Goal: Task Accomplishment & Management: Use online tool/utility

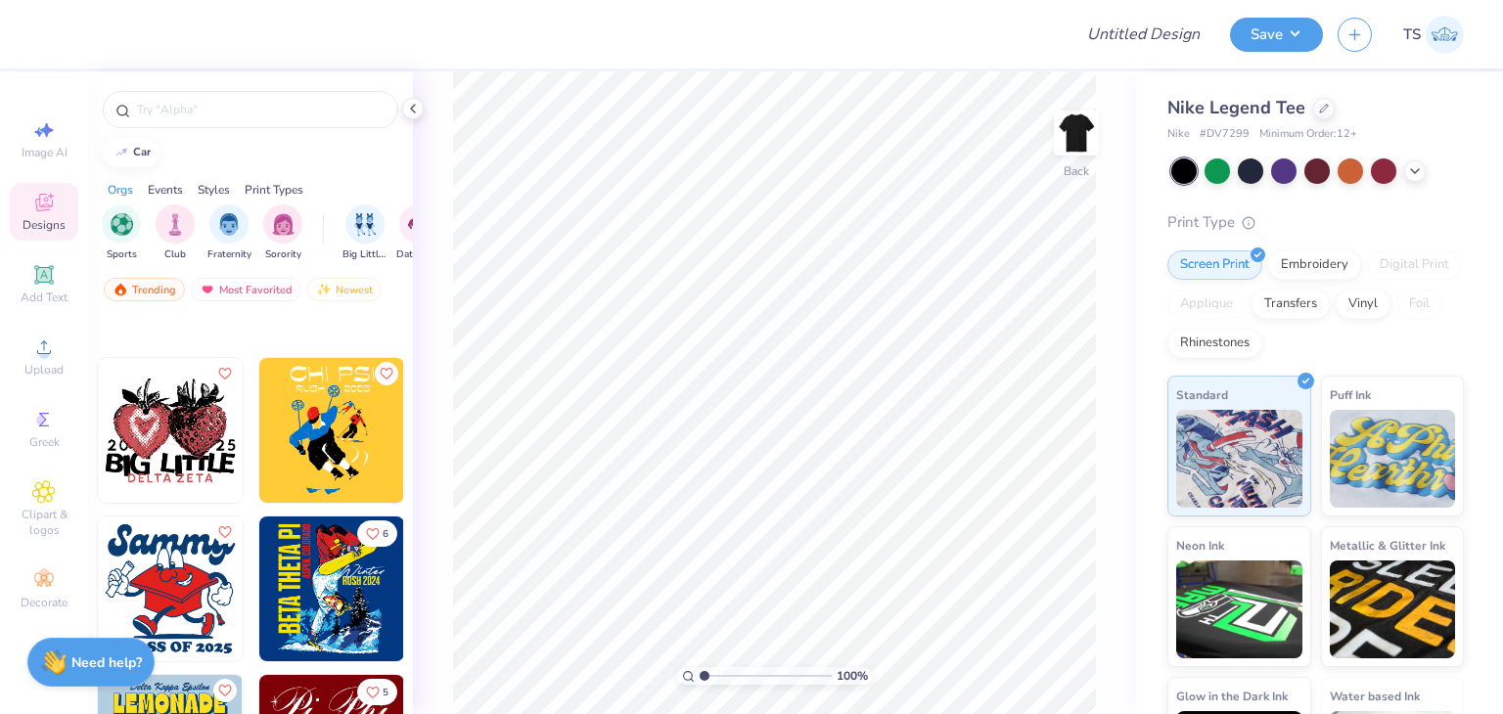
scroll to position [587, 0]
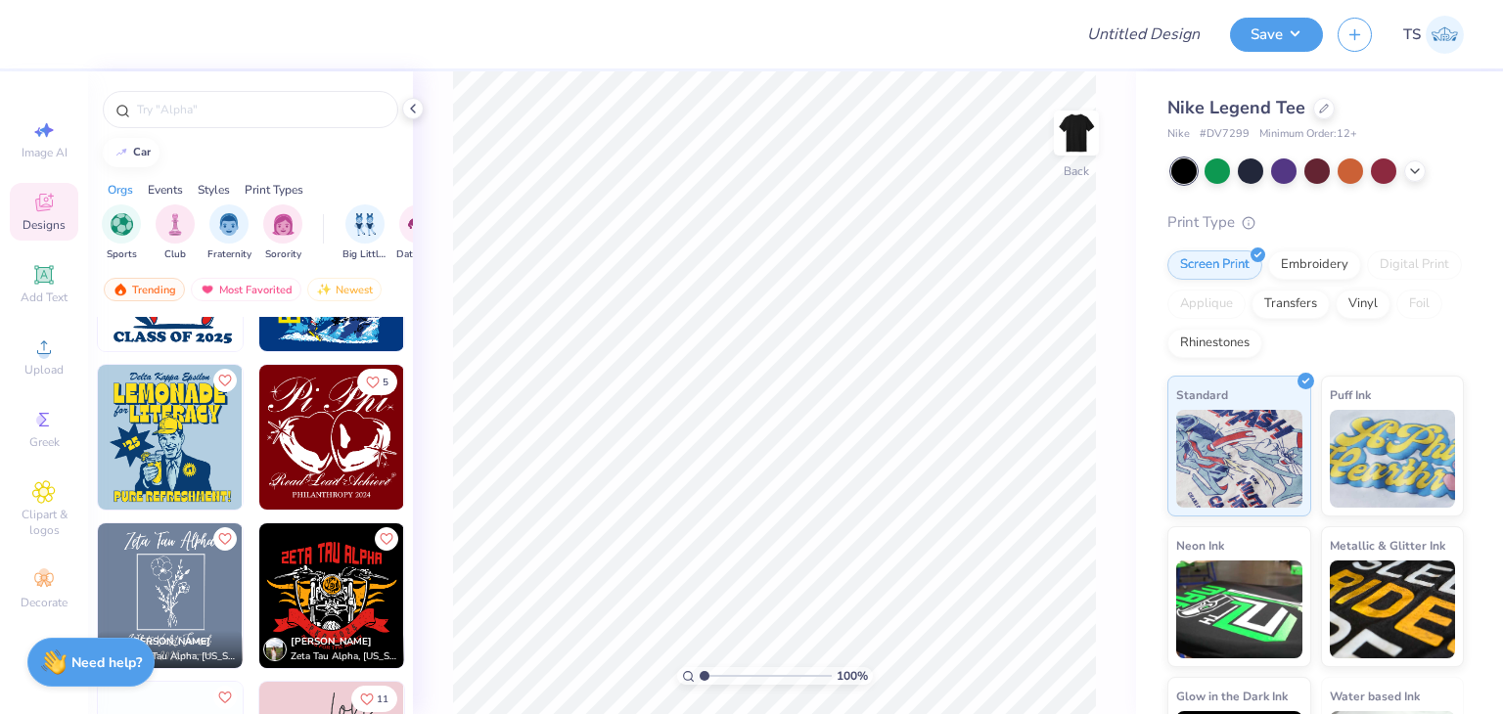
click at [301, 590] on img at bounding box center [331, 596] width 145 height 145
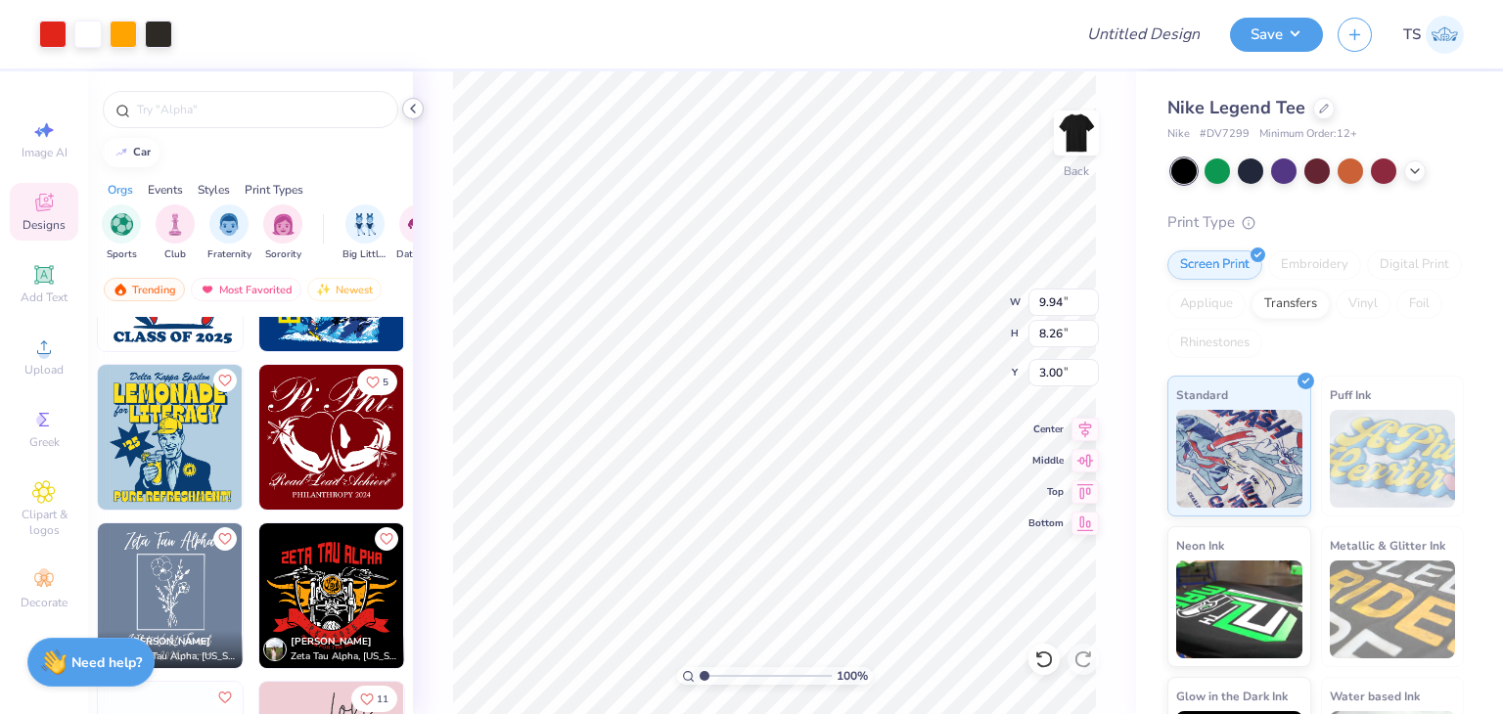
click at [410, 115] on icon at bounding box center [413, 109] width 16 height 16
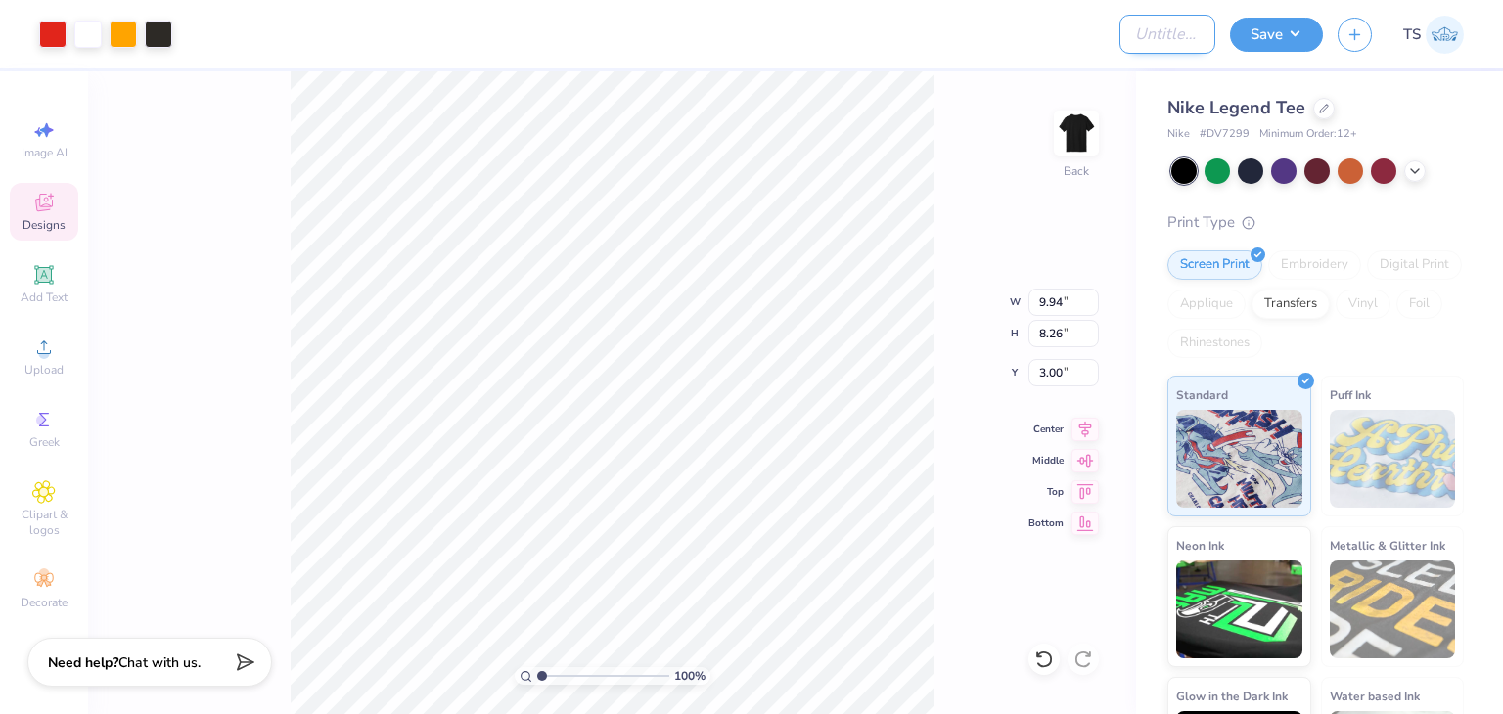
click at [1170, 44] on input "Design Title" at bounding box center [1168, 34] width 96 height 39
type input "Test Re"
click at [1300, 39] on button "Save" at bounding box center [1276, 32] width 93 height 34
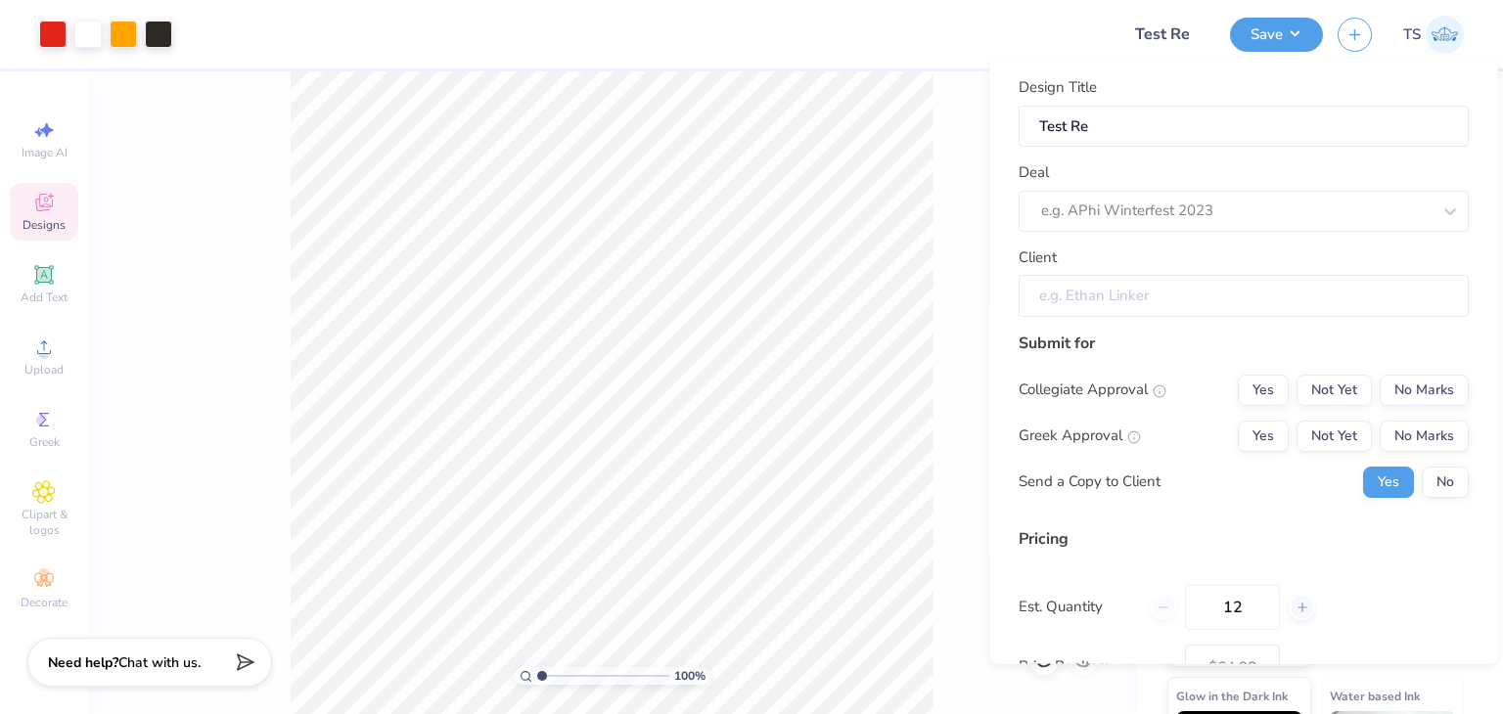
click at [1210, 305] on input "Client" at bounding box center [1244, 296] width 450 height 42
click at [1276, 215] on div at bounding box center [1216, 211] width 350 height 26
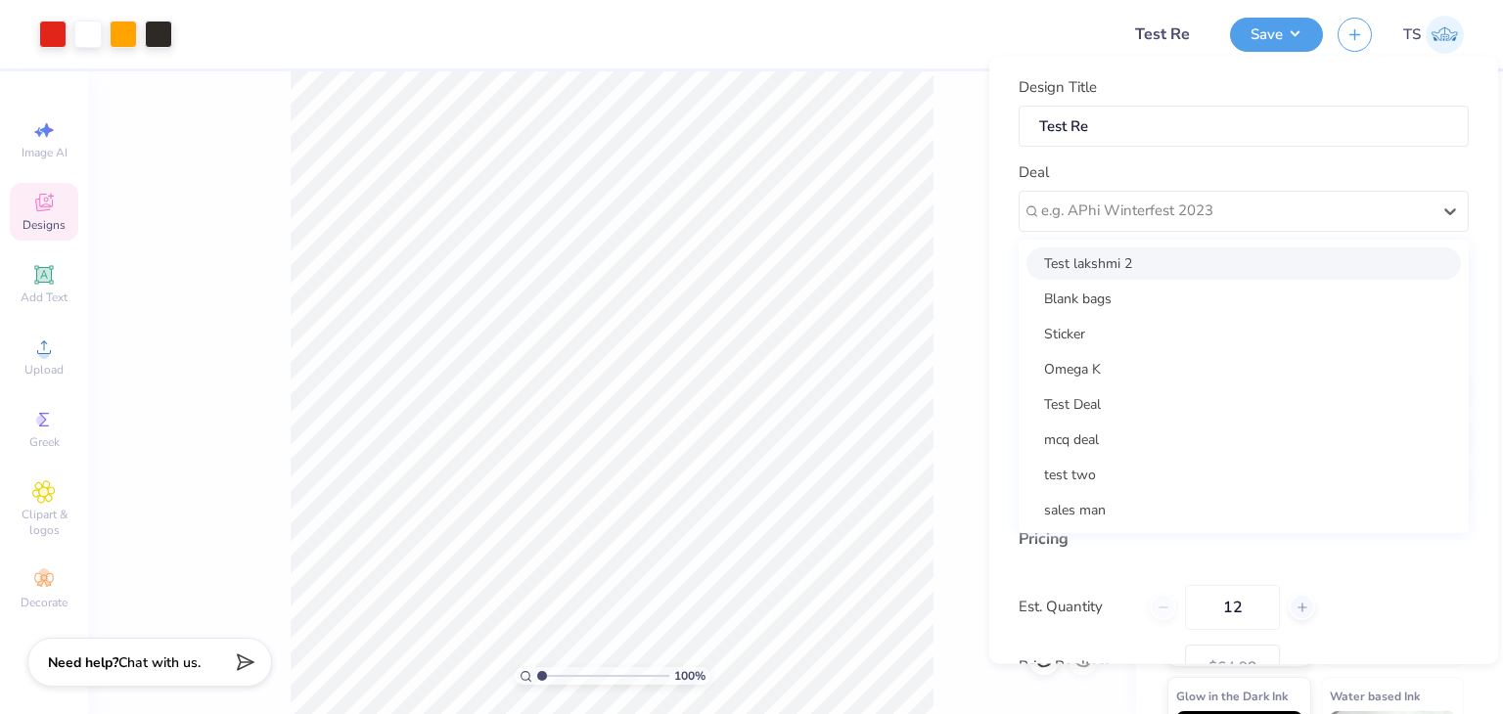
click at [994, 57] on div "Design Title Test Re Deal option Test lakshmi 2 focused, 1 of 25. 25 results av…" at bounding box center [1243, 361] width 509 height 608
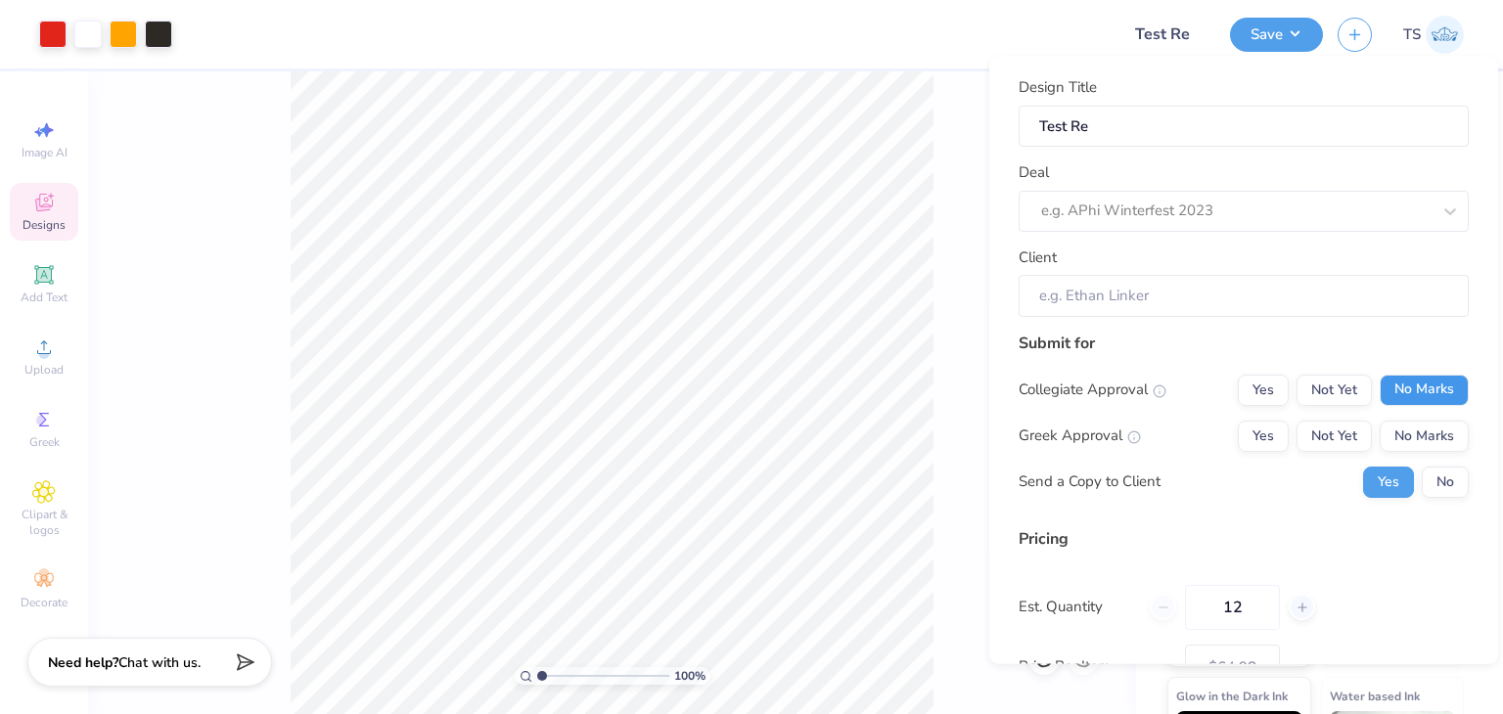
click at [1384, 384] on button "No Marks" at bounding box center [1424, 389] width 89 height 31
click at [1412, 429] on button "No Marks" at bounding box center [1424, 435] width 89 height 31
type input "$64.98"
click at [1233, 223] on div "e.g. APhi Winterfest 2023" at bounding box center [1235, 211] width 393 height 30
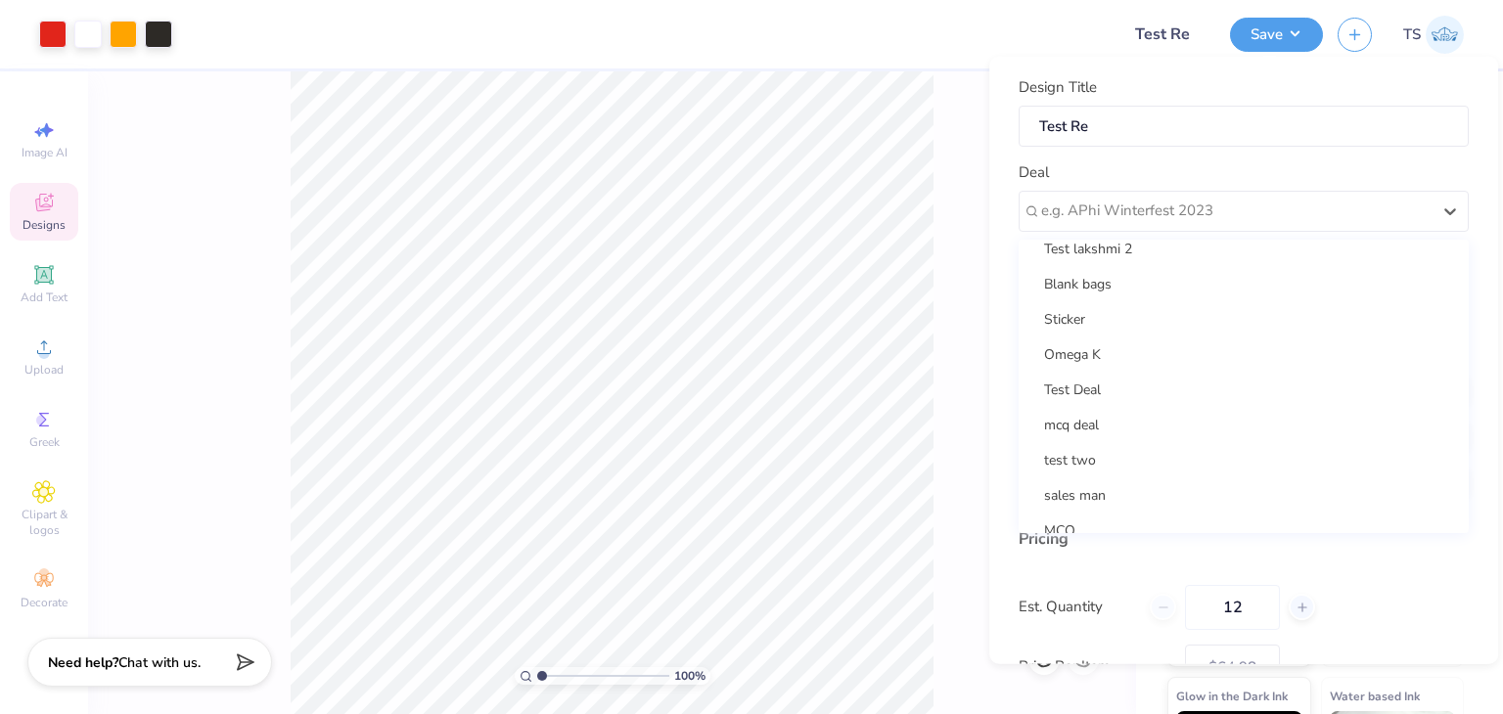
scroll to position [12, 0]
click at [1127, 354] on div "Omega K" at bounding box center [1244, 357] width 435 height 32
type input "[PERSON_NAME]"
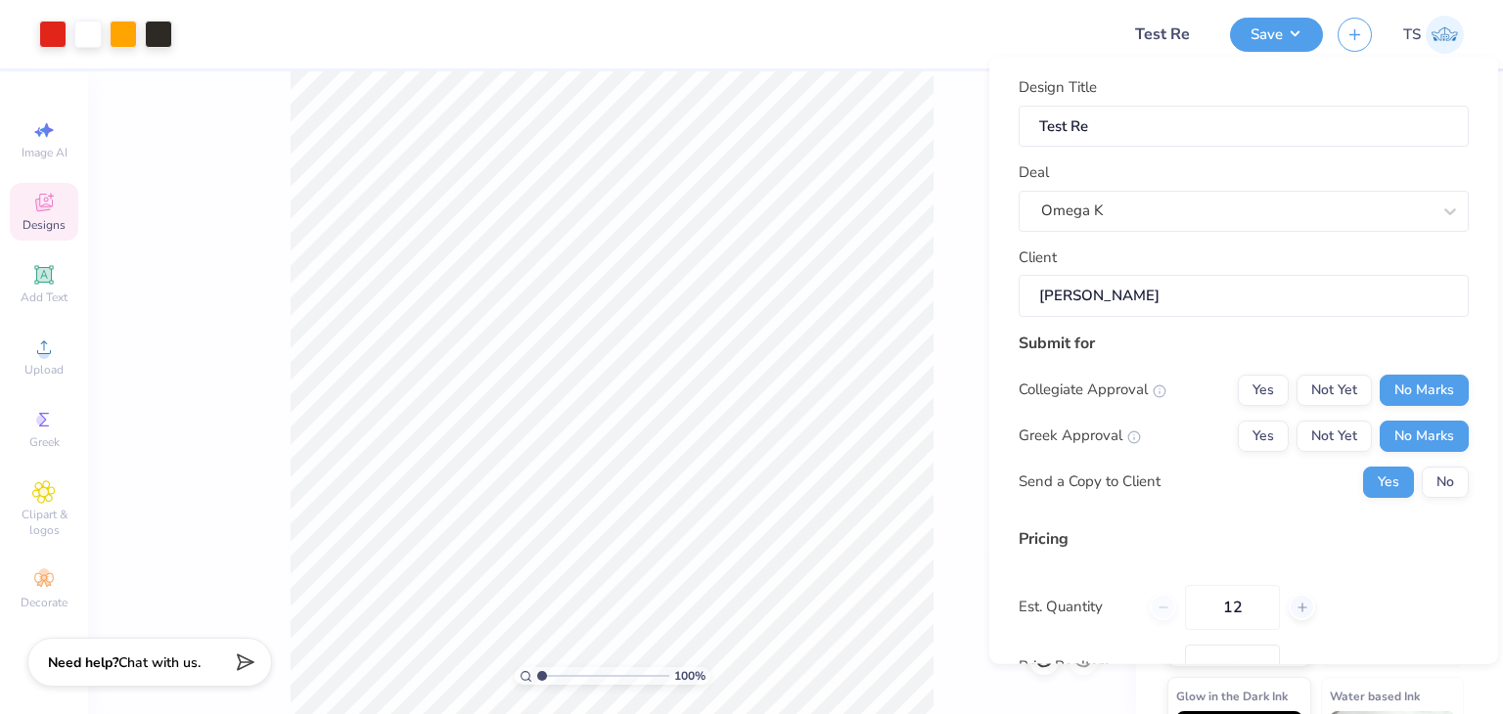
type input "$64.98"
drag, startPoint x: 1126, startPoint y: 293, endPoint x: 1034, endPoint y: 298, distance: 92.1
click at [1034, 298] on input "[PERSON_NAME]" at bounding box center [1244, 296] width 450 height 42
click at [944, 161] on div "100 % Back W 9.94 9.94 " H 8.26 8.26 " Y 3.00 3.00 " Center Middle Top Bottom" at bounding box center [612, 392] width 1048 height 643
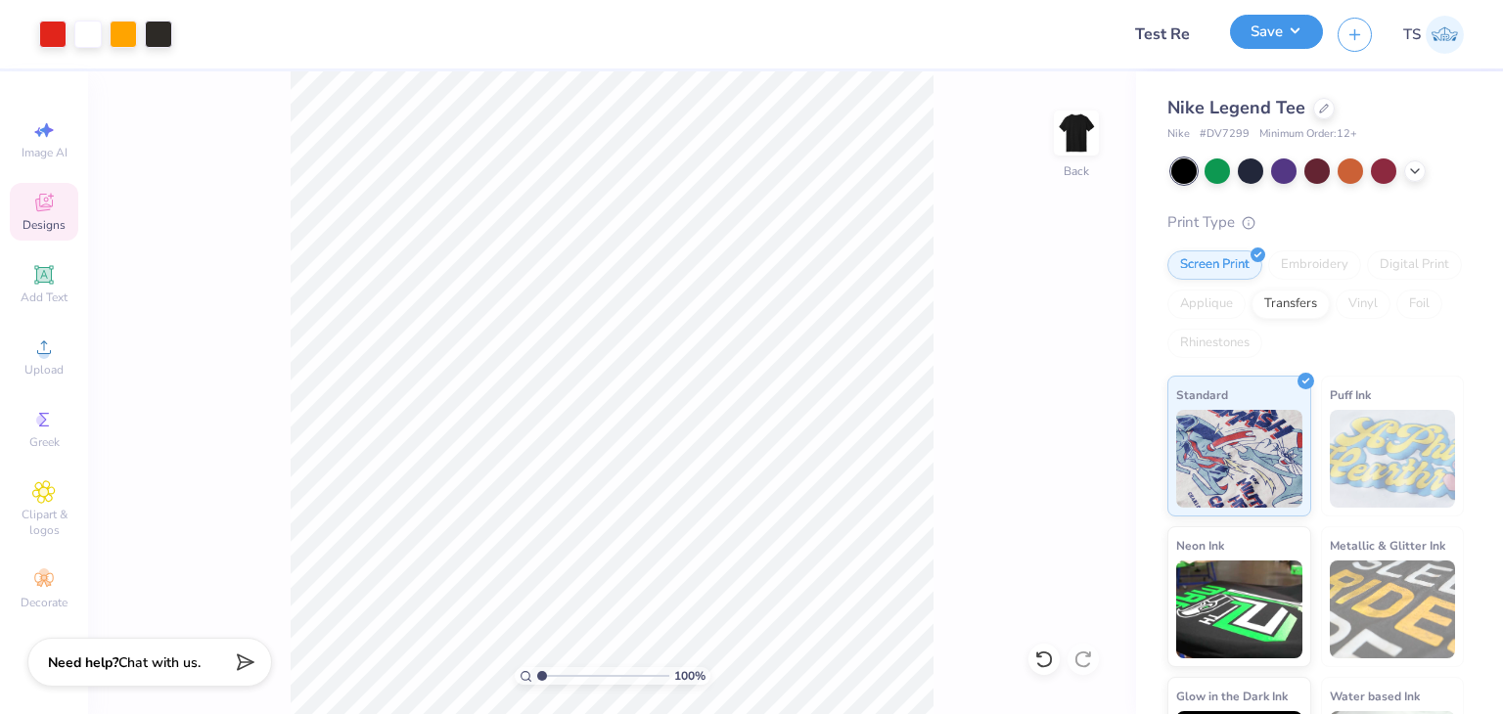
click at [1296, 32] on button "Save" at bounding box center [1276, 32] width 93 height 34
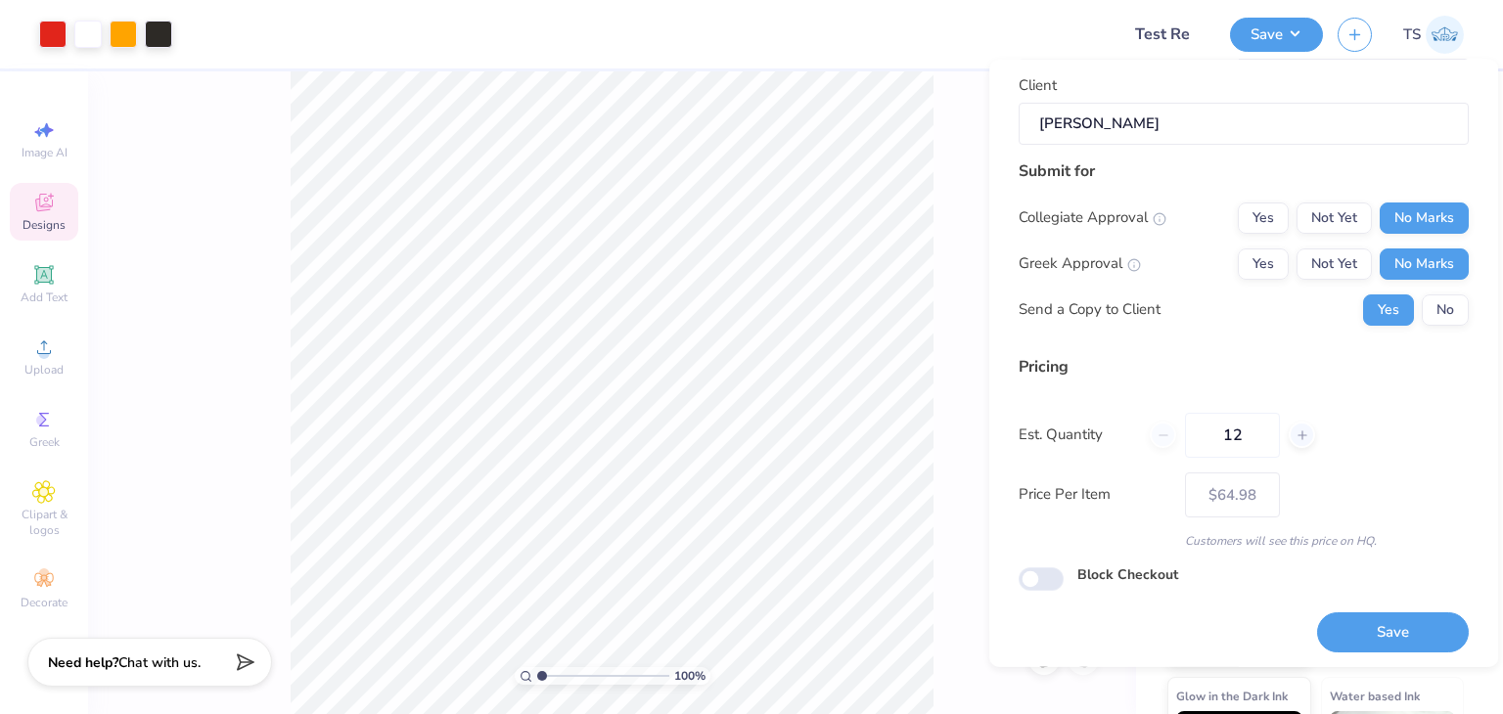
scroll to position [179, 0]
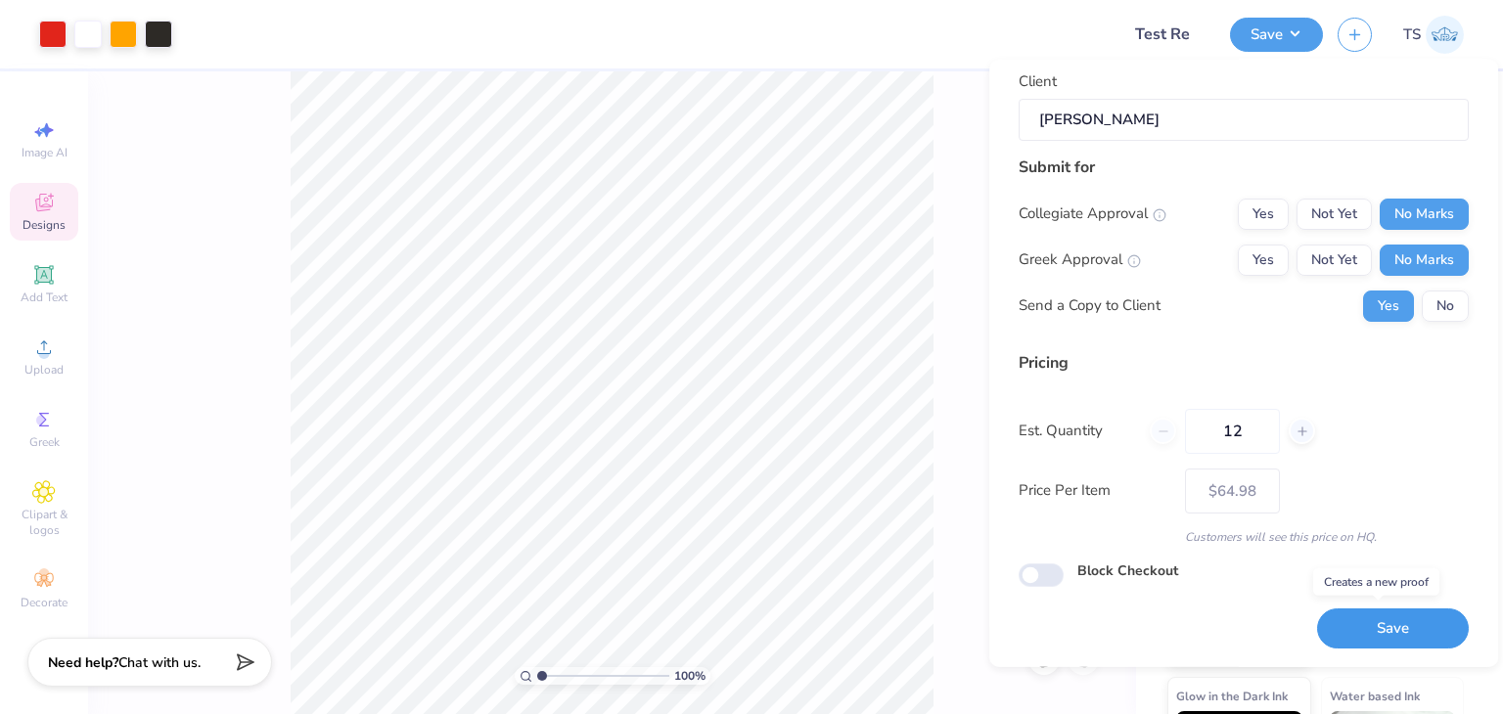
click at [1398, 623] on button "Save" at bounding box center [1393, 629] width 152 height 40
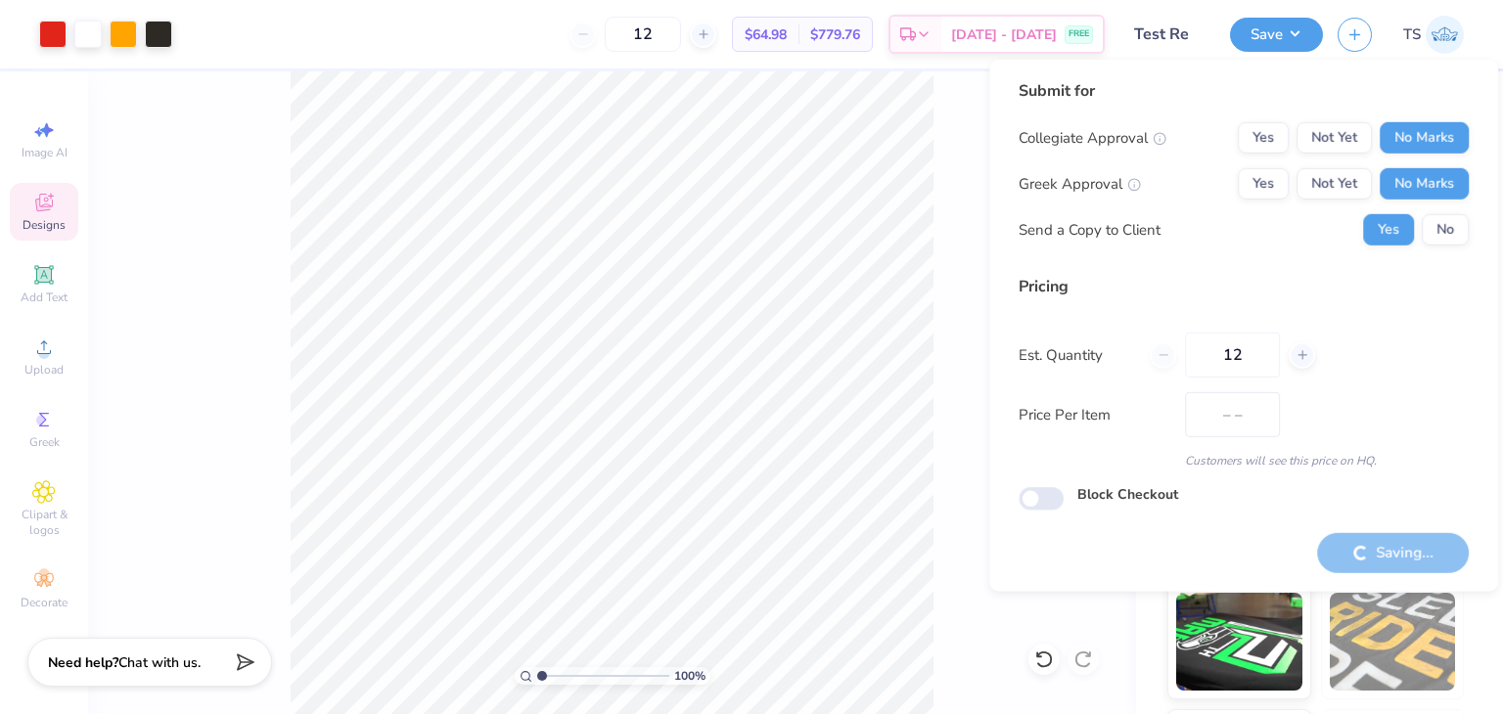
type input "$64.98"
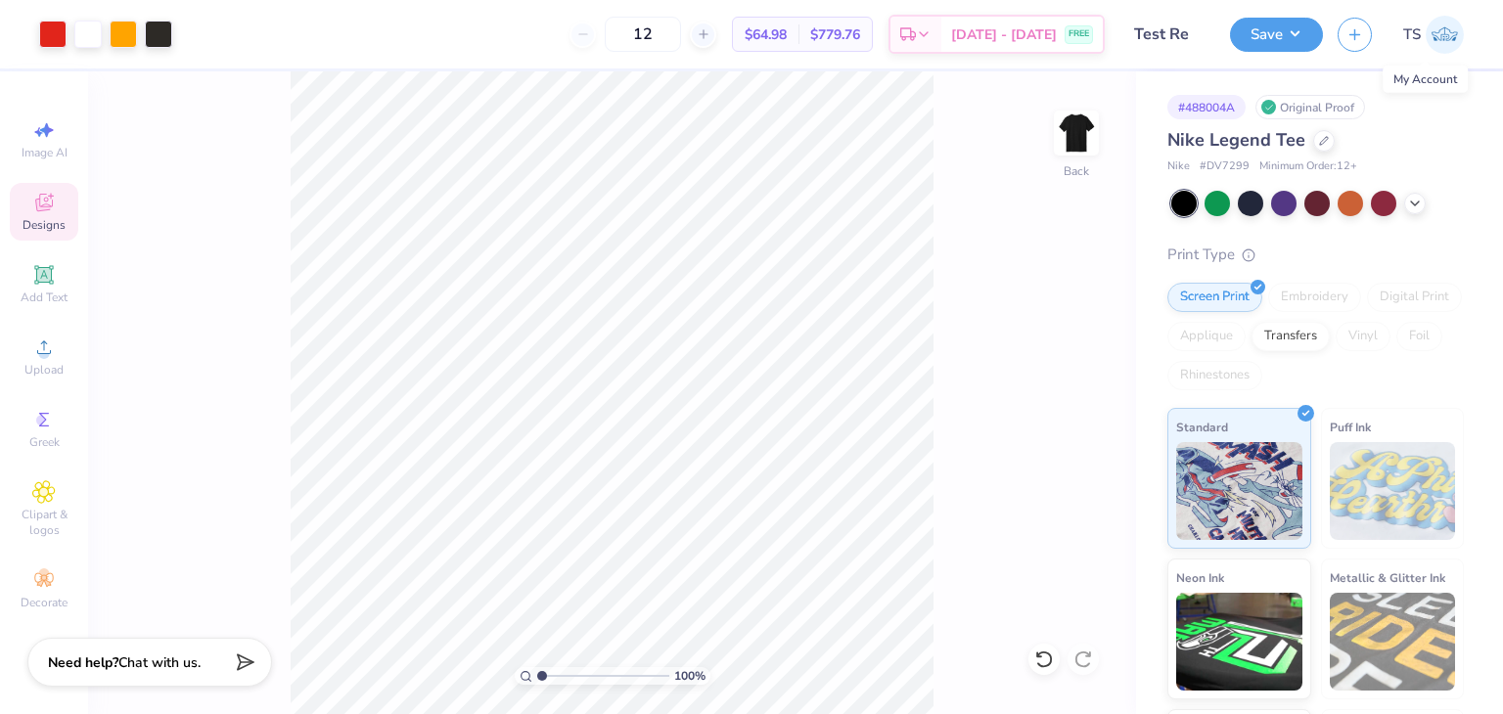
click at [1422, 39] on link "TS" at bounding box center [1433, 35] width 61 height 38
drag, startPoint x: 1207, startPoint y: 162, endPoint x: 1252, endPoint y: 162, distance: 45.0
click at [1252, 162] on div "Nike # DV7299 Minimum Order: 12 +" at bounding box center [1316, 167] width 297 height 17
copy span "DV7299"
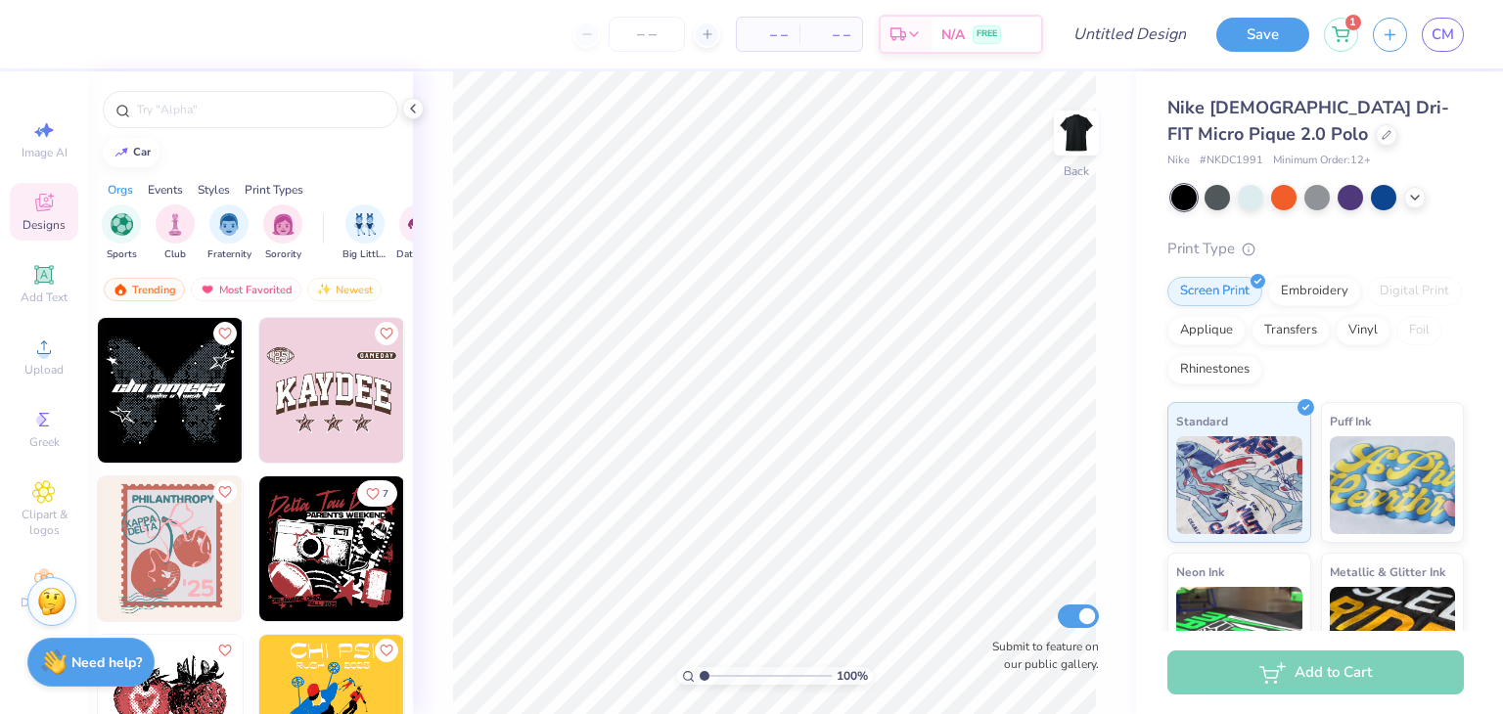
click at [313, 599] on img at bounding box center [331, 549] width 145 height 145
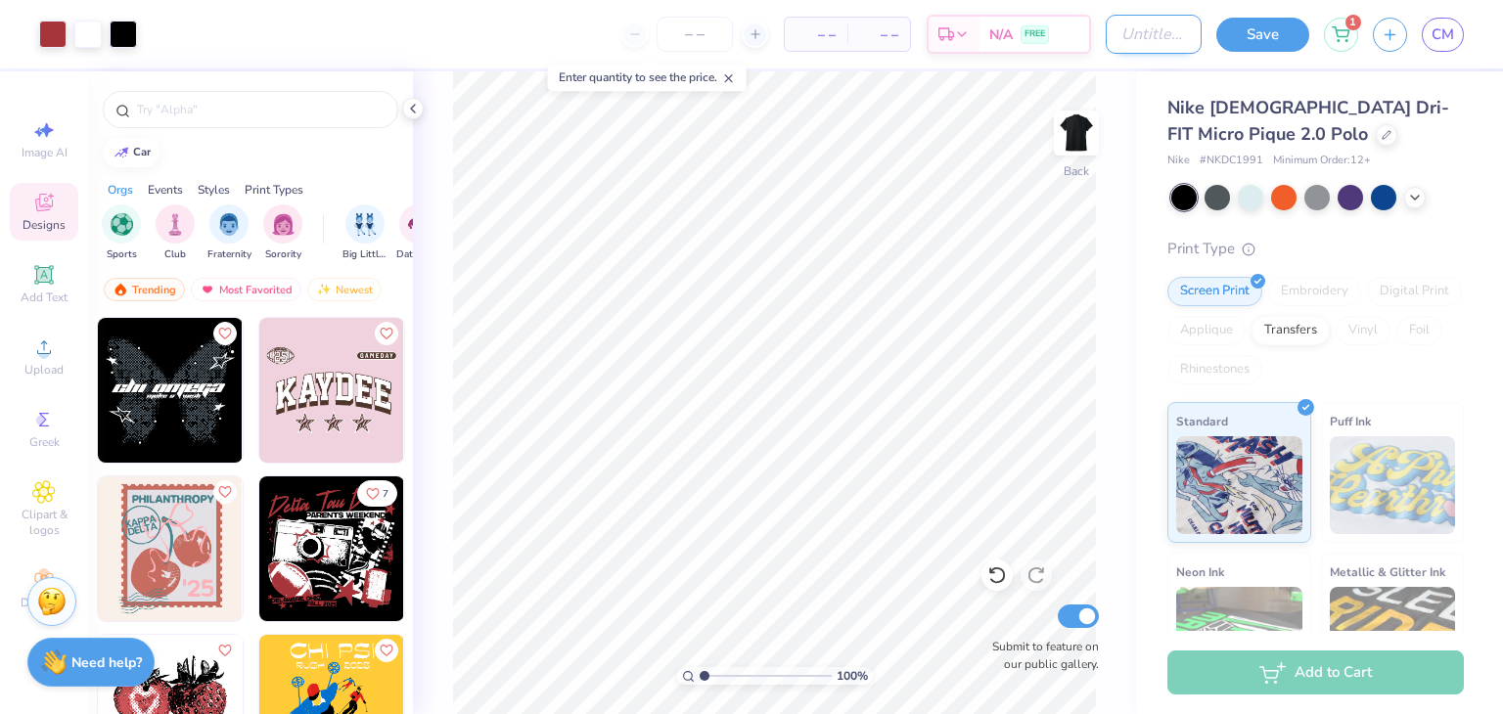
click at [1147, 33] on input "Design Title" at bounding box center [1154, 34] width 96 height 39
type input "253jbgg"
click at [709, 36] on input "number" at bounding box center [695, 34] width 76 height 35
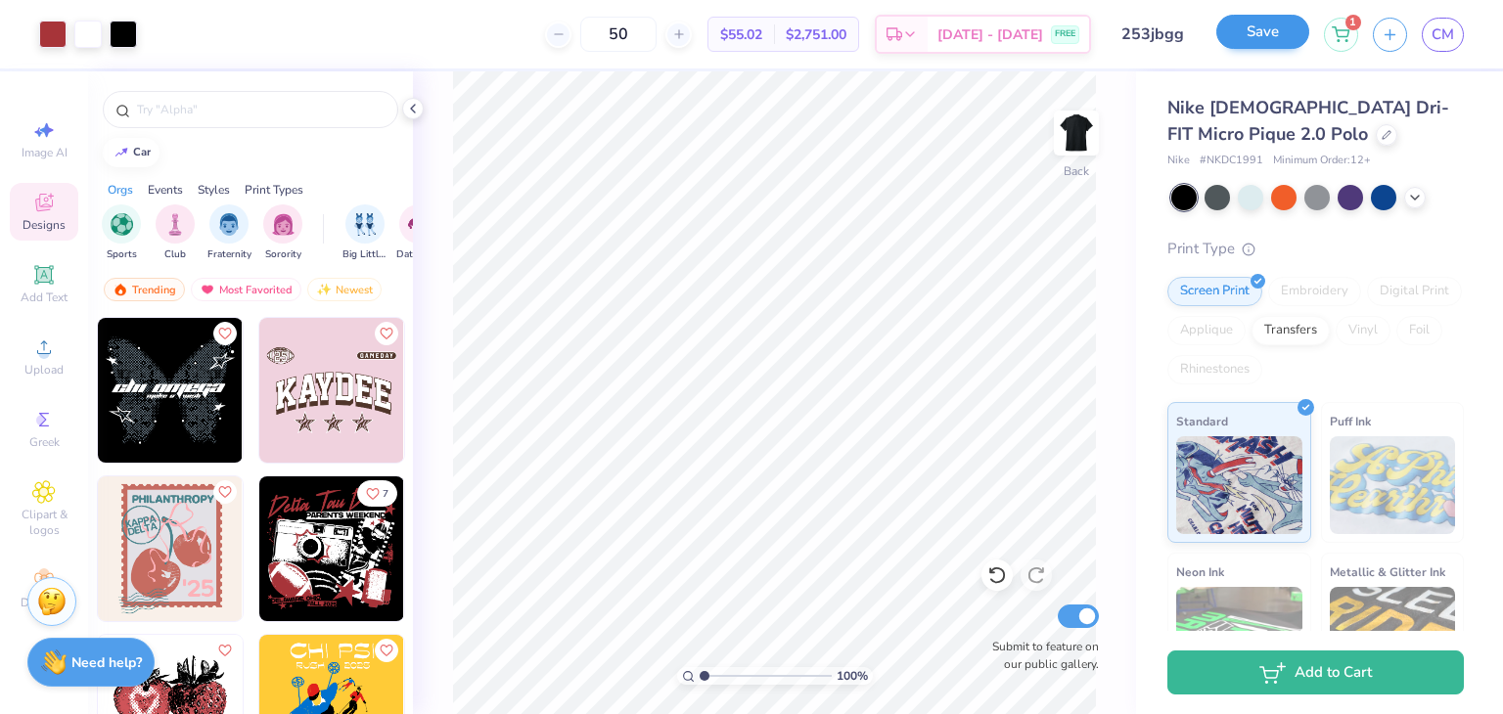
type input "50"
click at [1276, 36] on button "Save" at bounding box center [1262, 32] width 93 height 34
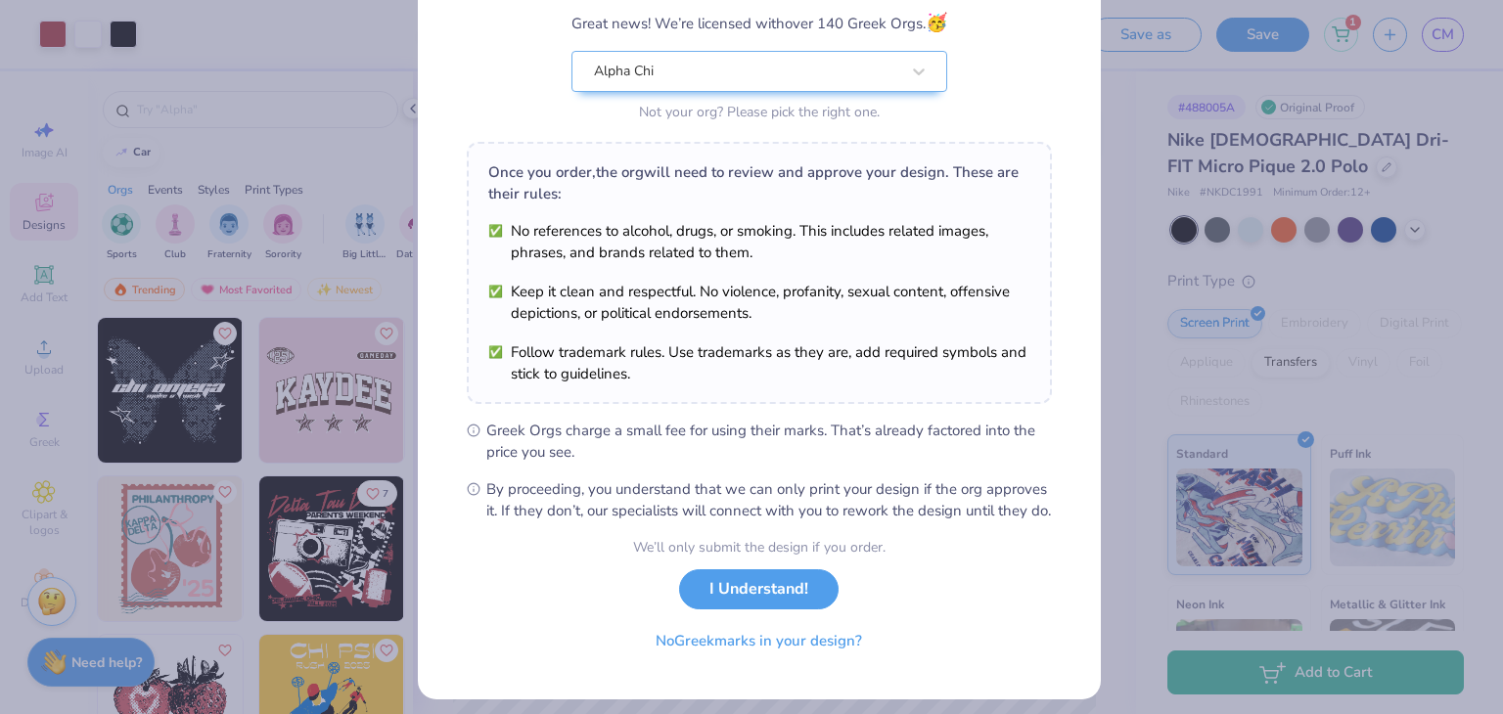
scroll to position [200, 0]
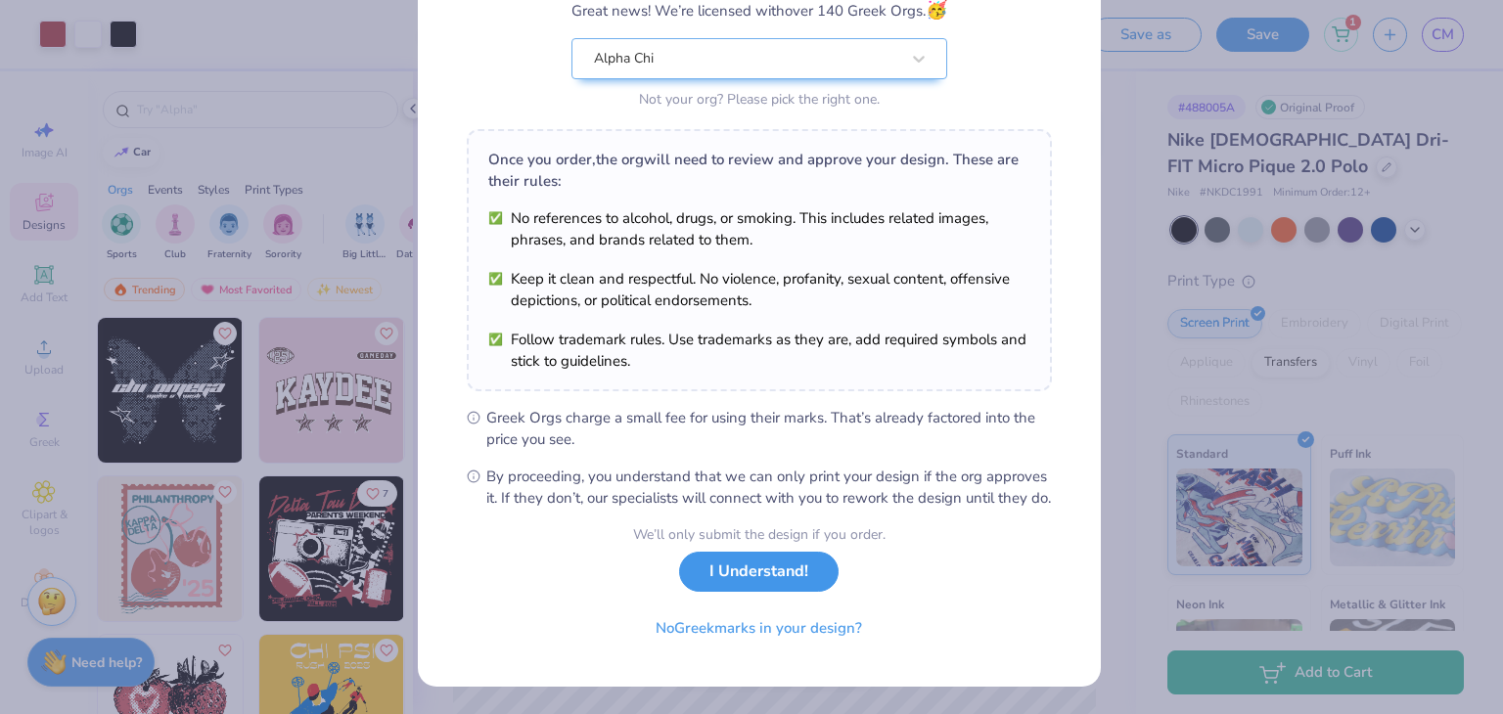
click at [755, 583] on button "I Understand!" at bounding box center [759, 572] width 160 height 40
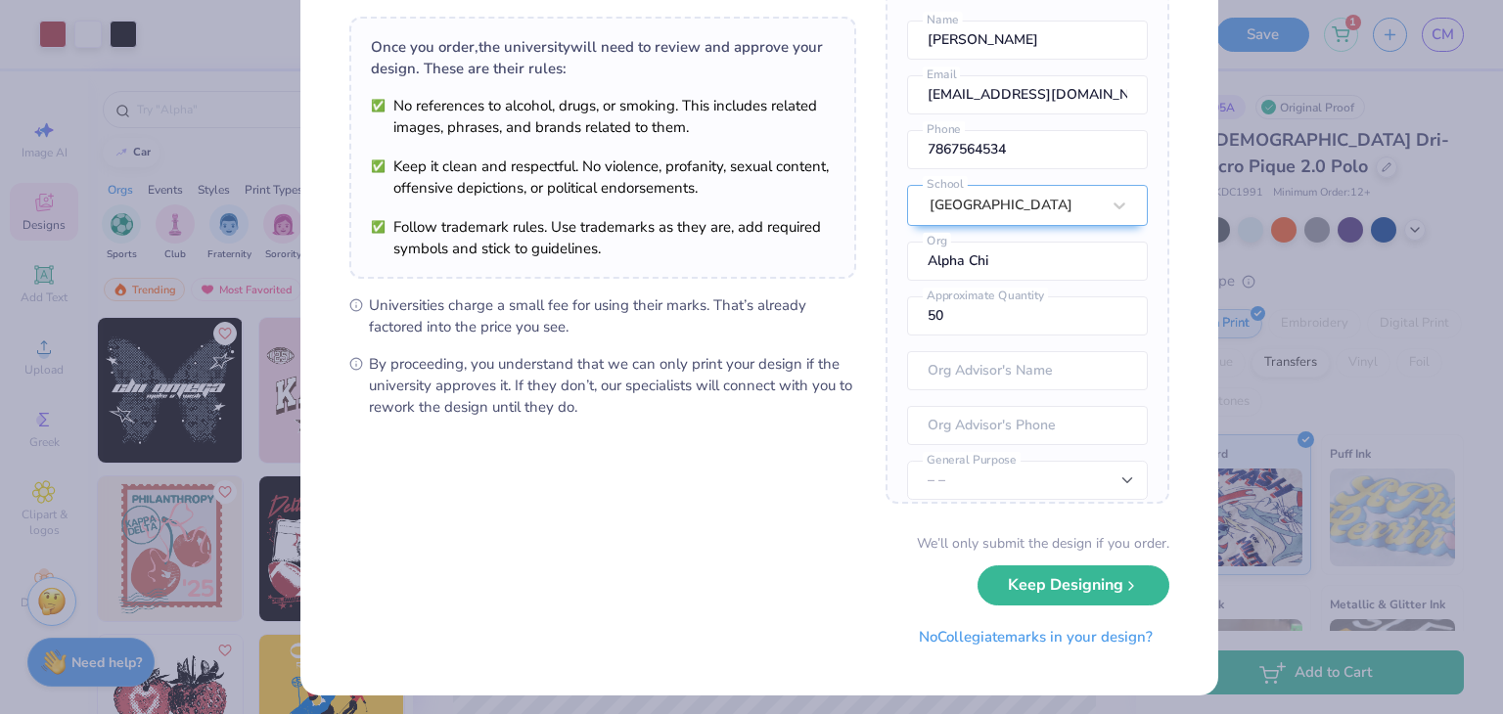
scroll to position [137, 0]
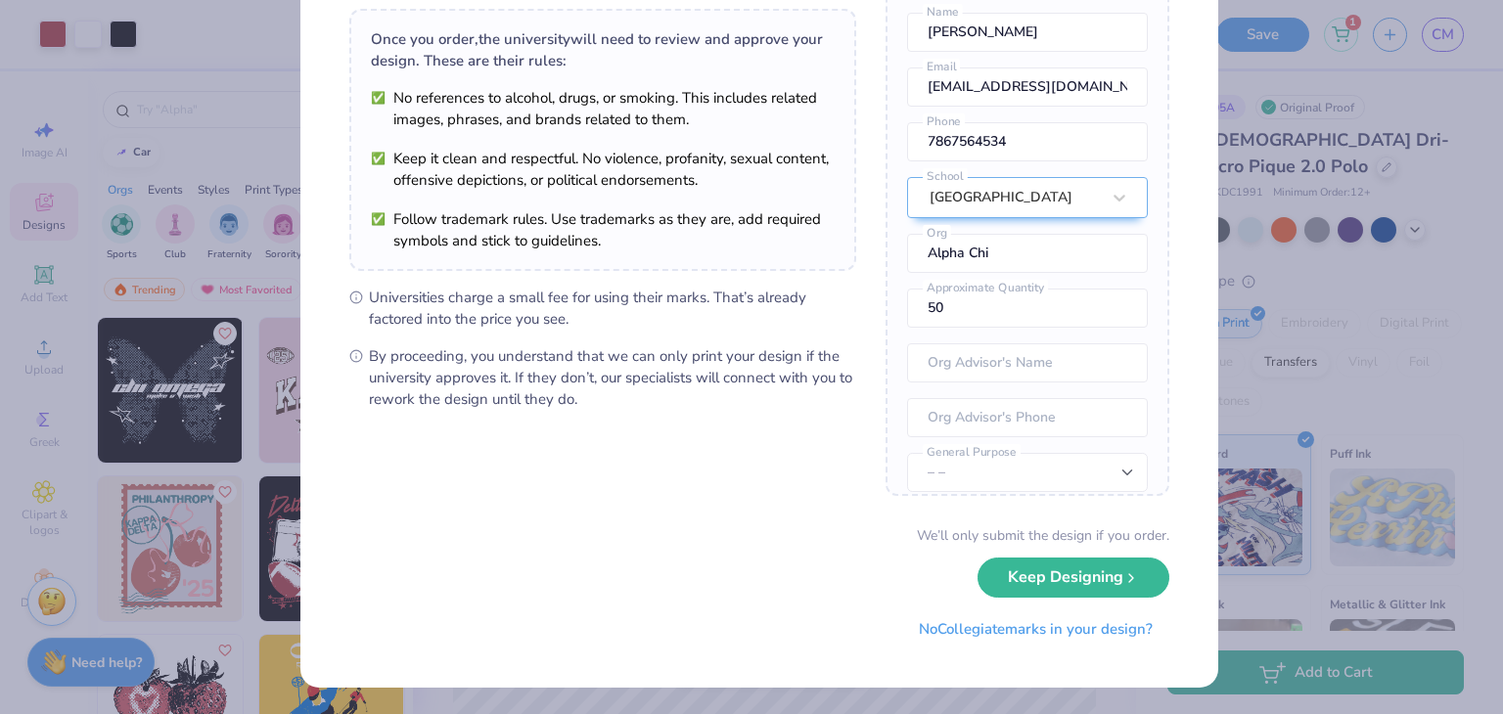
click at [1081, 590] on button "Keep Designing" at bounding box center [1074, 578] width 192 height 40
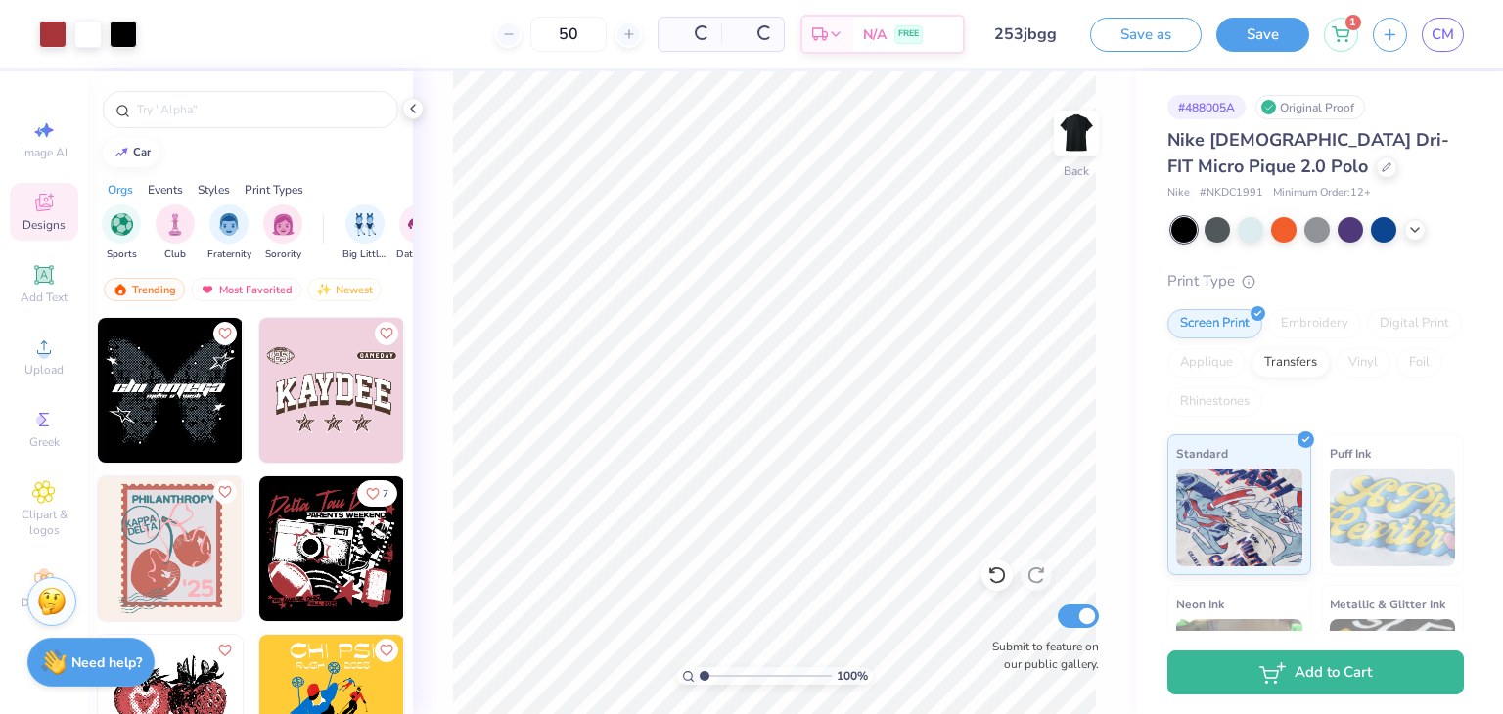
scroll to position [0, 0]
click at [1437, 35] on span "CM" at bounding box center [1443, 34] width 23 height 23
